Goal: Information Seeking & Learning: Learn about a topic

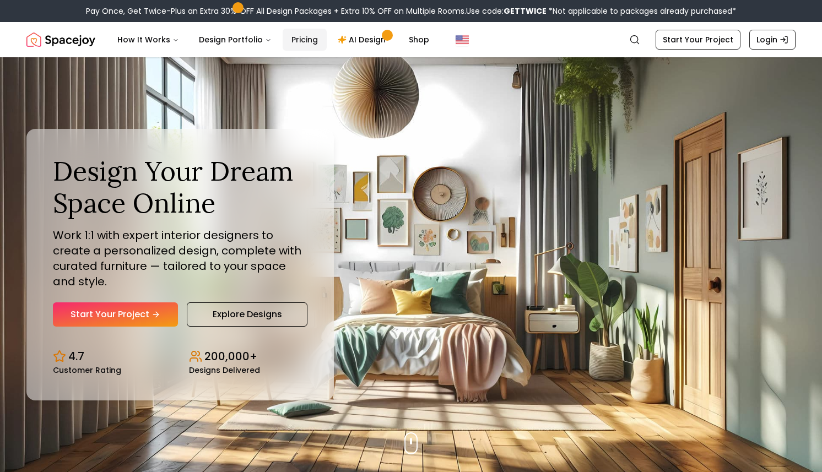
click at [296, 40] on link "Pricing" at bounding box center [305, 40] width 44 height 22
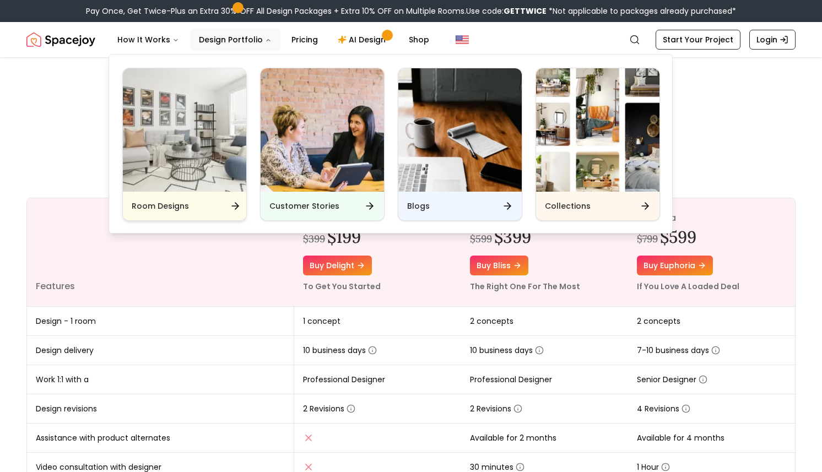
click at [204, 151] on img "Main" at bounding box center [184, 129] width 123 height 123
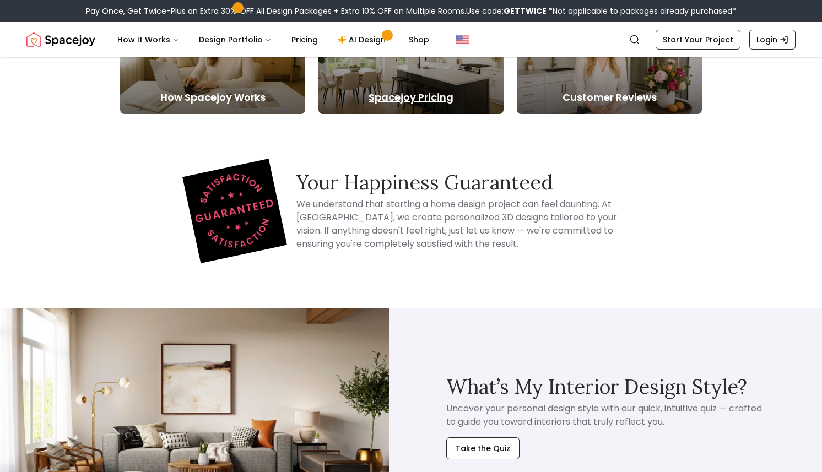
scroll to position [341, 0]
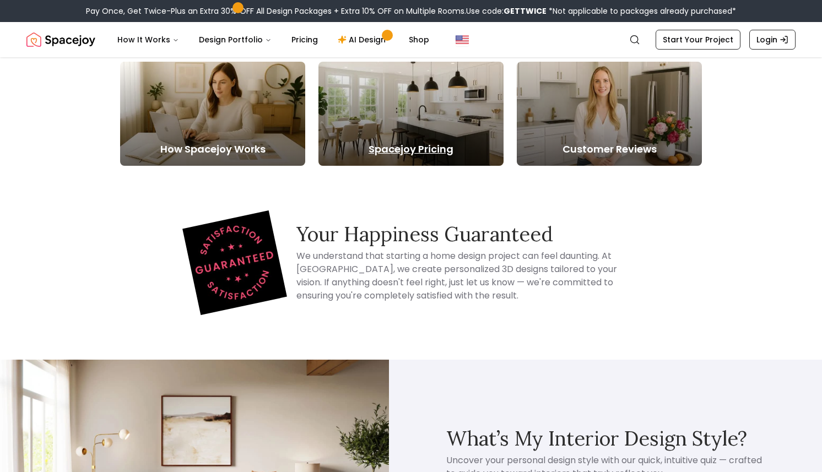
click at [426, 157] on div at bounding box center [410, 114] width 185 height 104
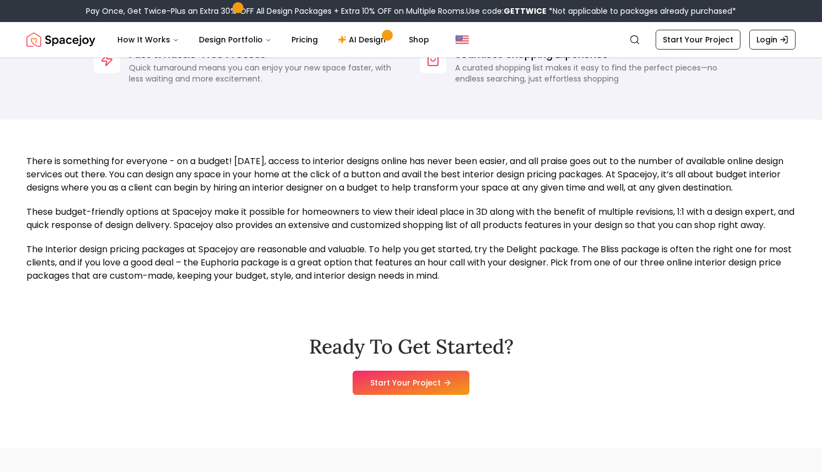
scroll to position [803, 0]
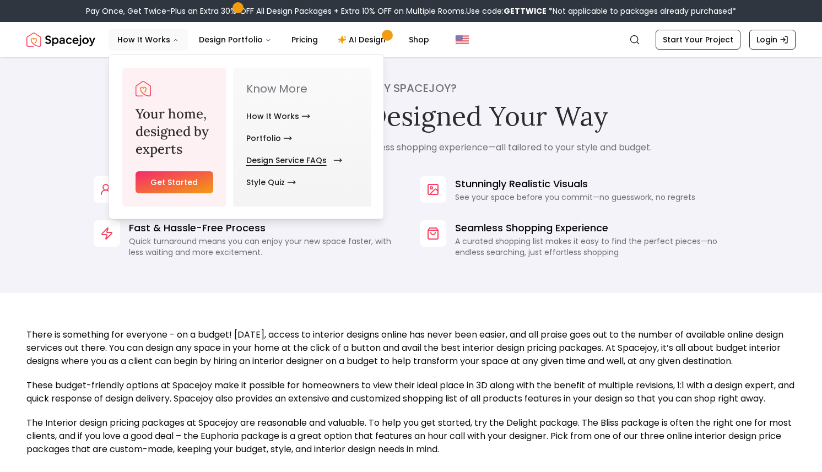
click at [278, 162] on link "Design Service FAQs" at bounding box center [291, 160] width 91 height 22
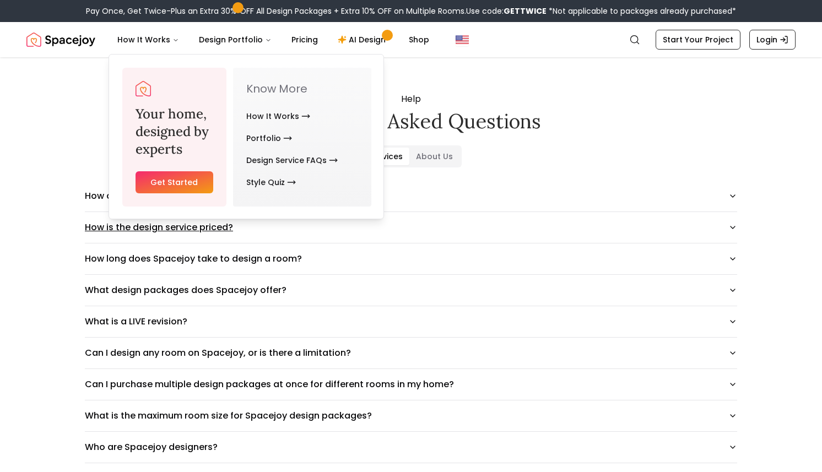
click at [317, 235] on button "How is the design service priced?" at bounding box center [411, 227] width 652 height 31
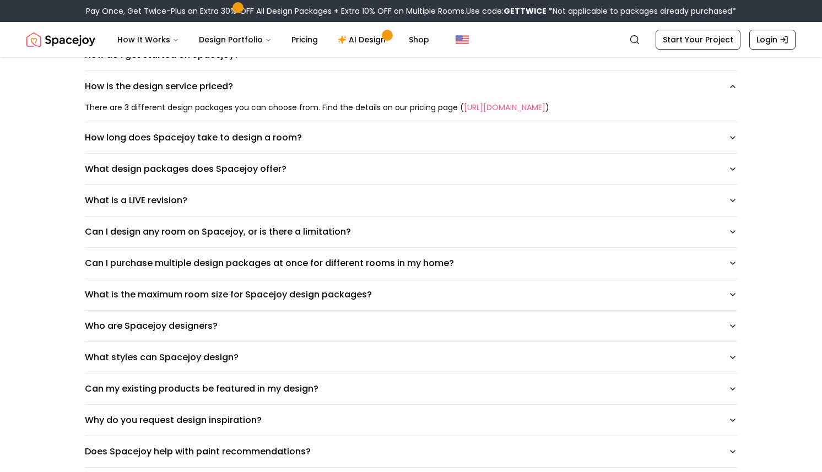
scroll to position [142, 0]
click at [187, 299] on button "What is the maximum room size for Spacejoy design packages?" at bounding box center [411, 294] width 652 height 31
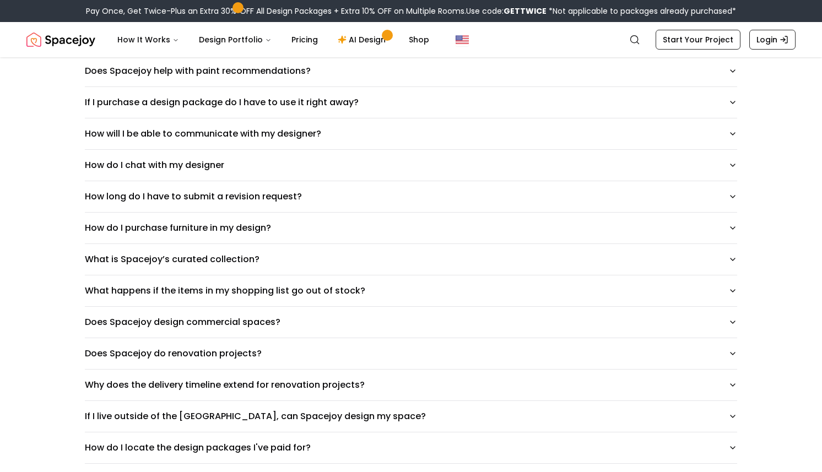
scroll to position [623, 0]
